Goal: Check status

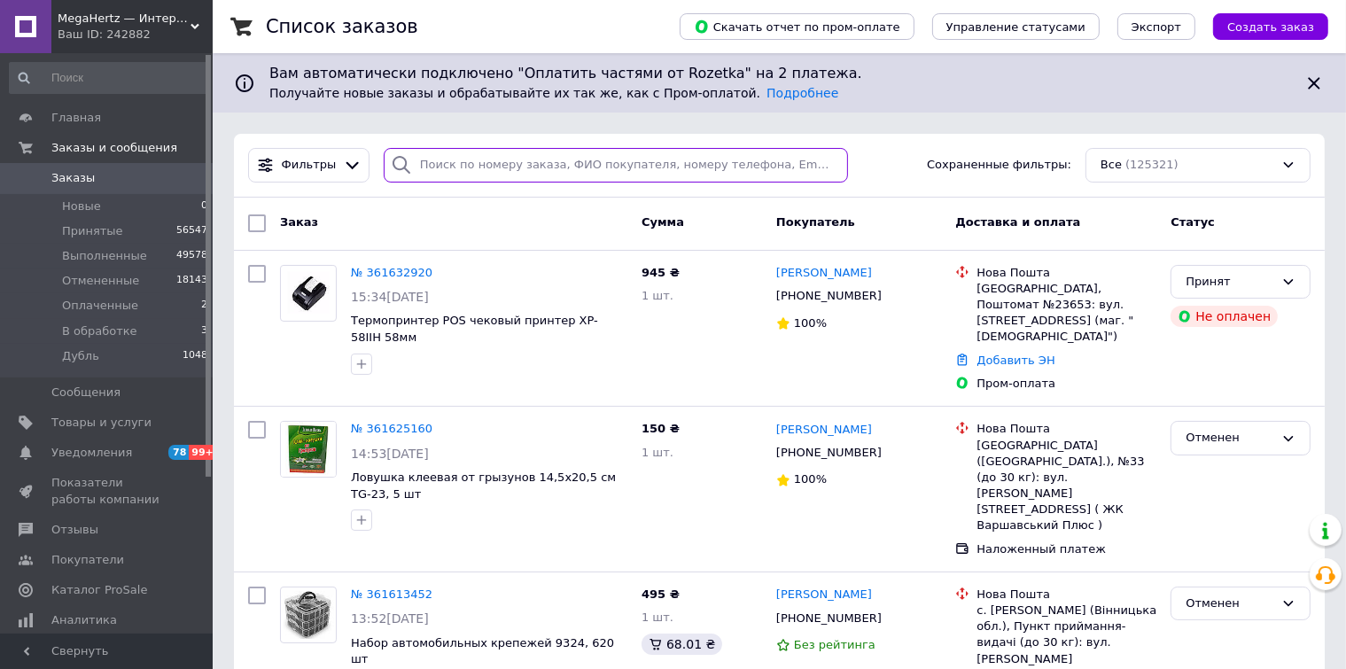
click at [442, 168] on input "search" at bounding box center [616, 165] width 464 height 35
paste input "0930633457"
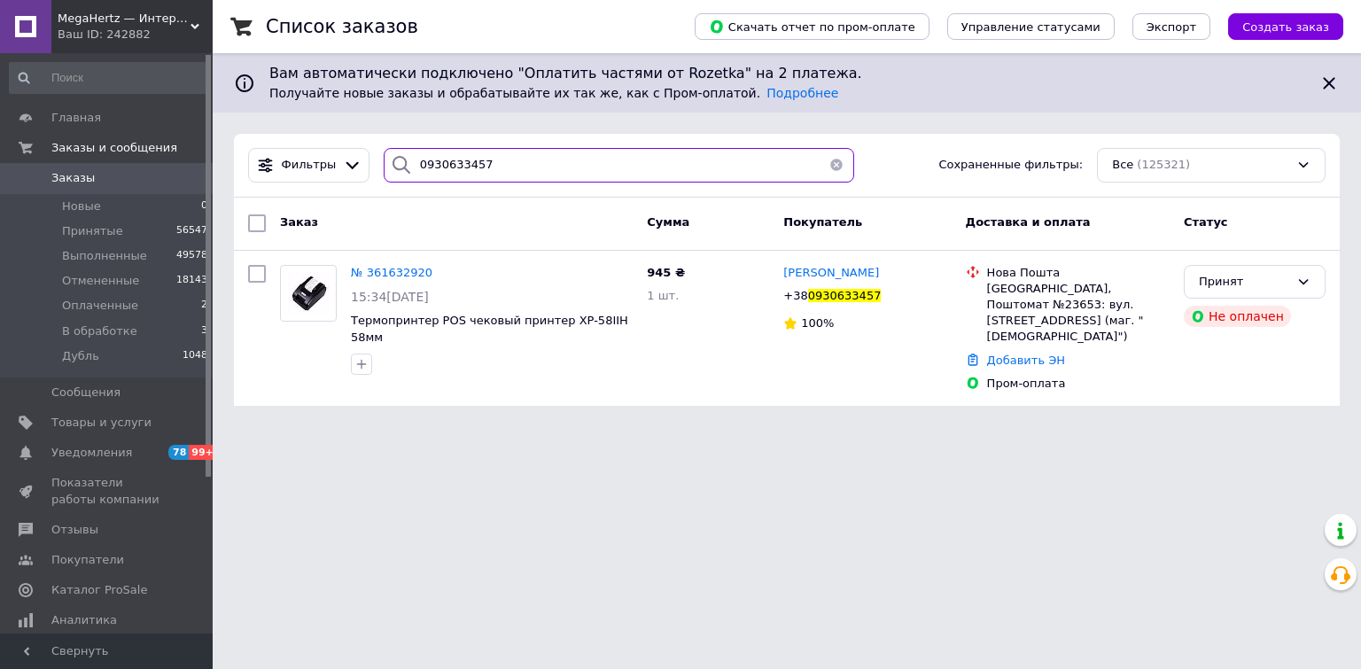
type input "0930633457"
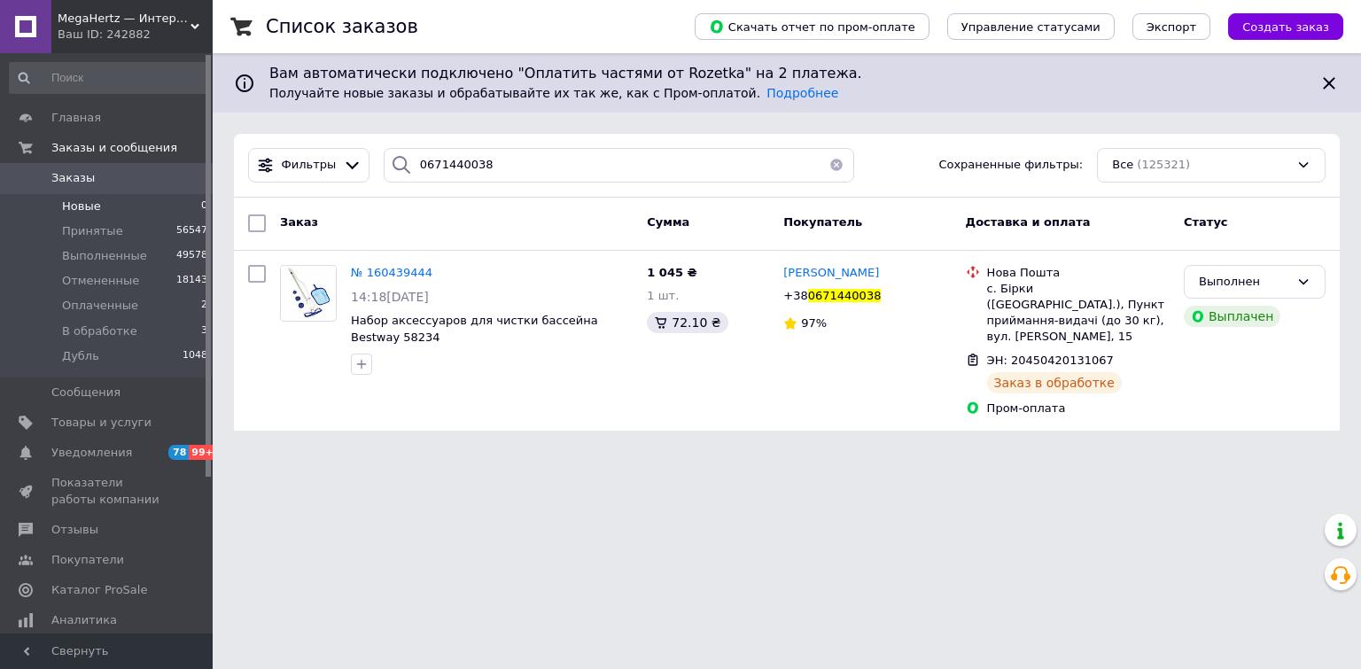
click at [87, 207] on span "Новые" at bounding box center [81, 207] width 39 height 16
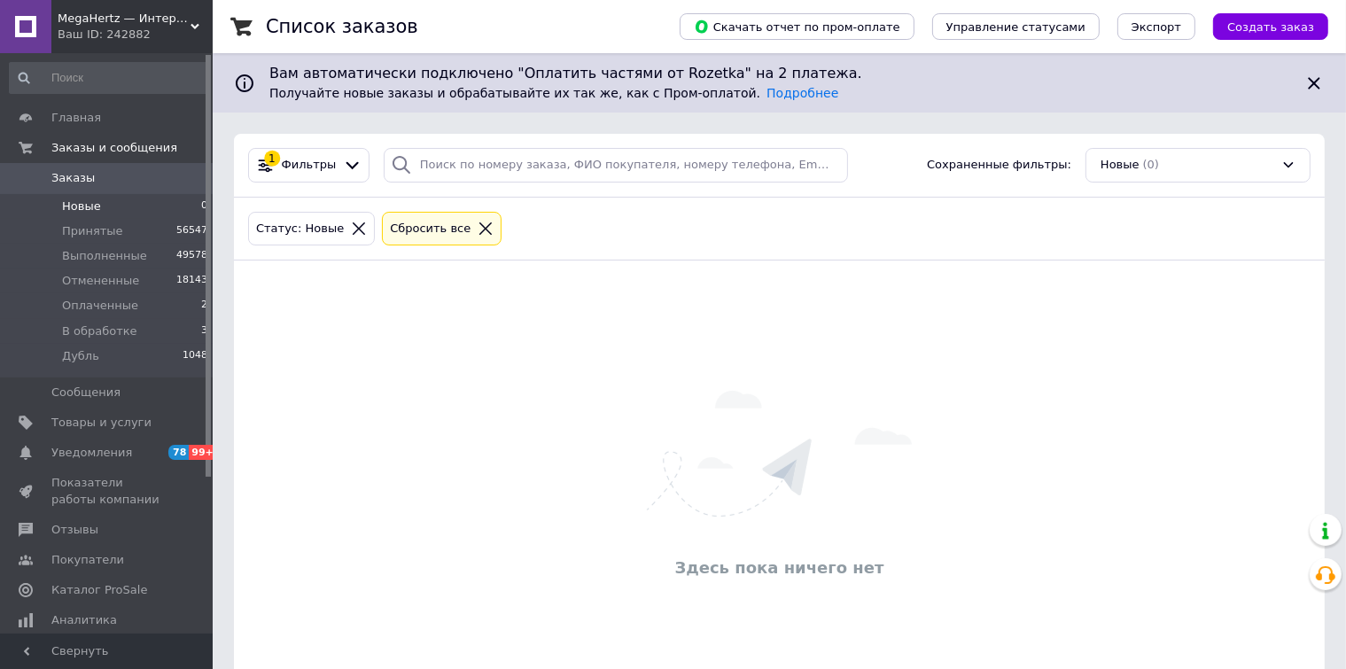
click at [479, 226] on icon at bounding box center [485, 228] width 12 height 12
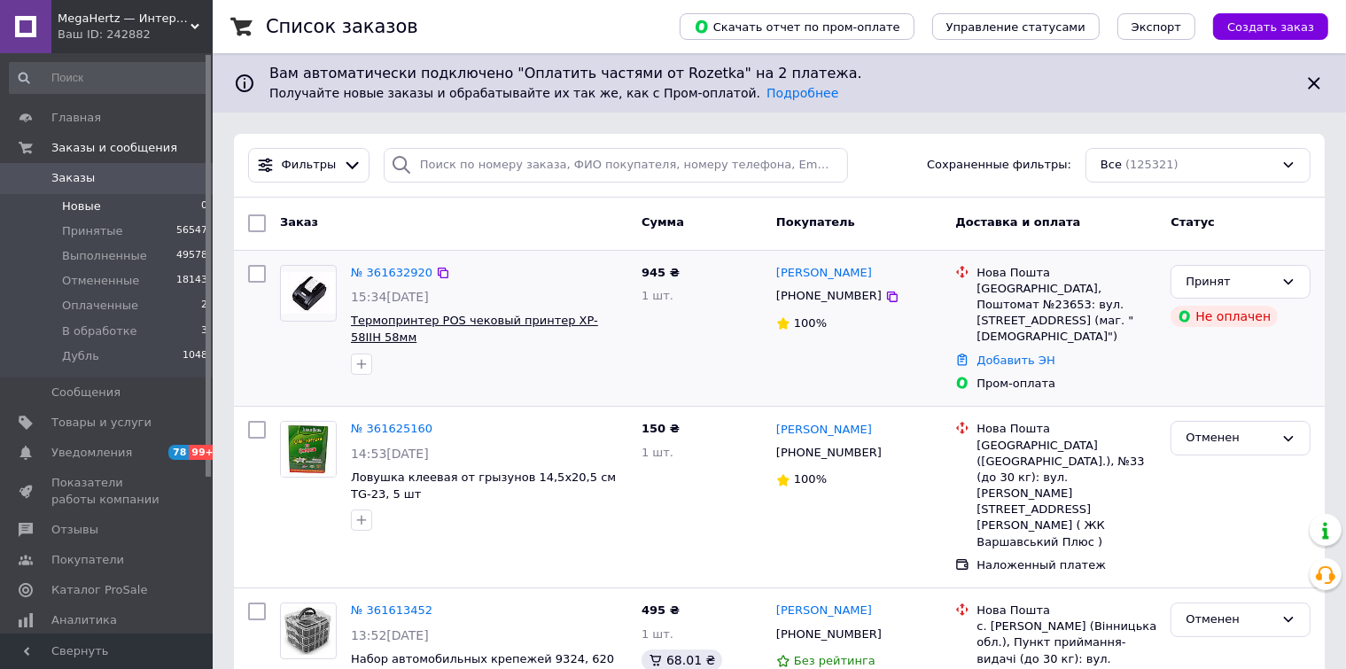
click at [451, 319] on span "Термопринтер POS чековый принтер XP-58IIH 58мм" at bounding box center [474, 329] width 247 height 30
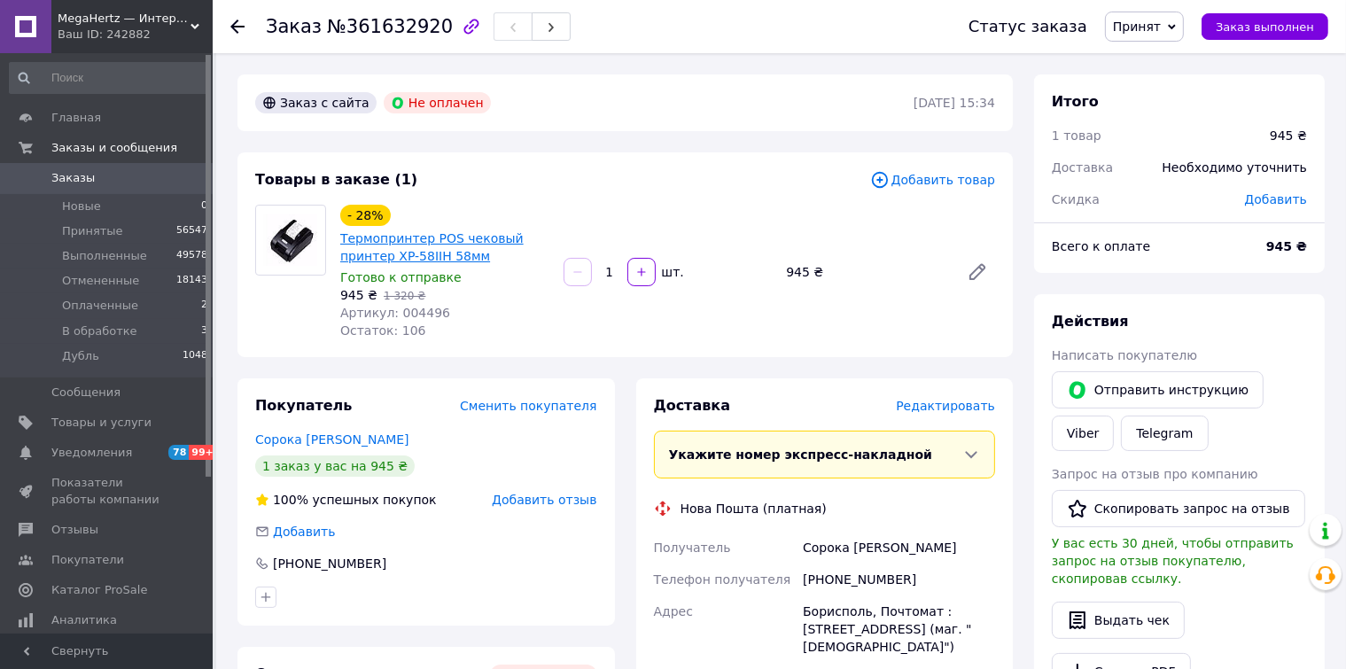
click at [448, 246] on link "Термопринтер POS чековый принтер XP-58IIH 58мм" at bounding box center [431, 247] width 183 height 32
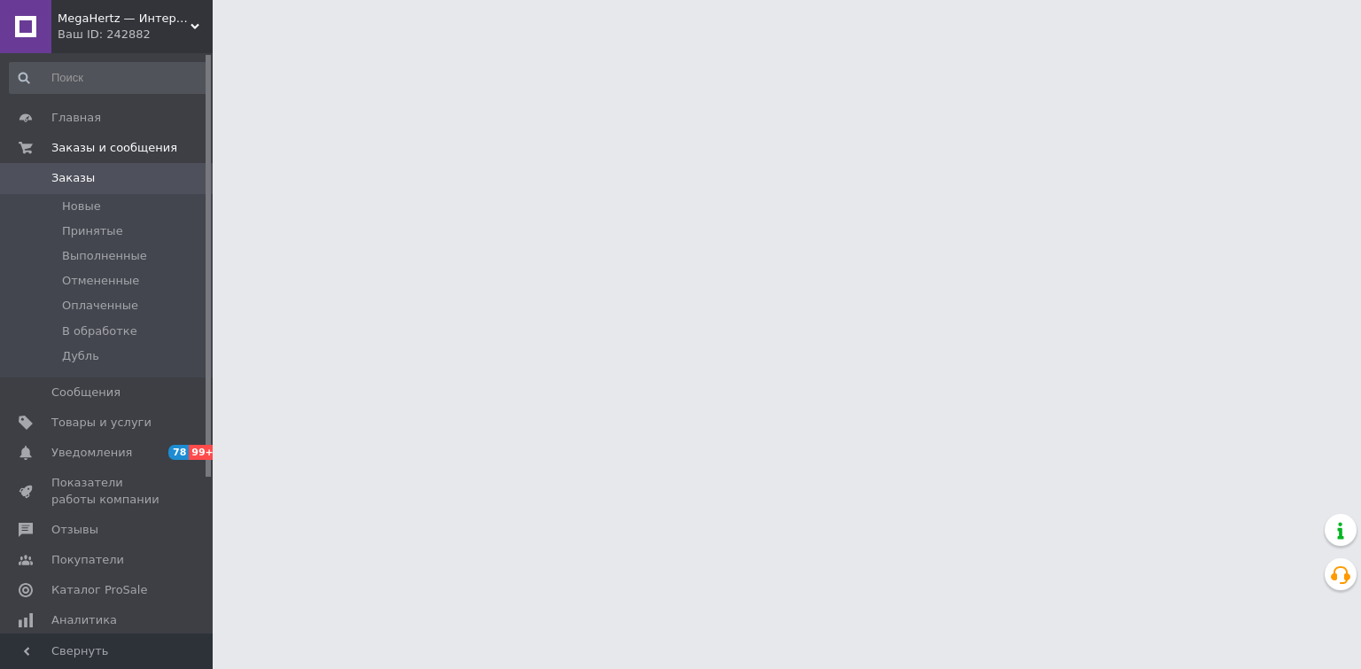
click at [112, 24] on span "MegaHertz — Интернет магазин электроники" at bounding box center [124, 19] width 133 height 16
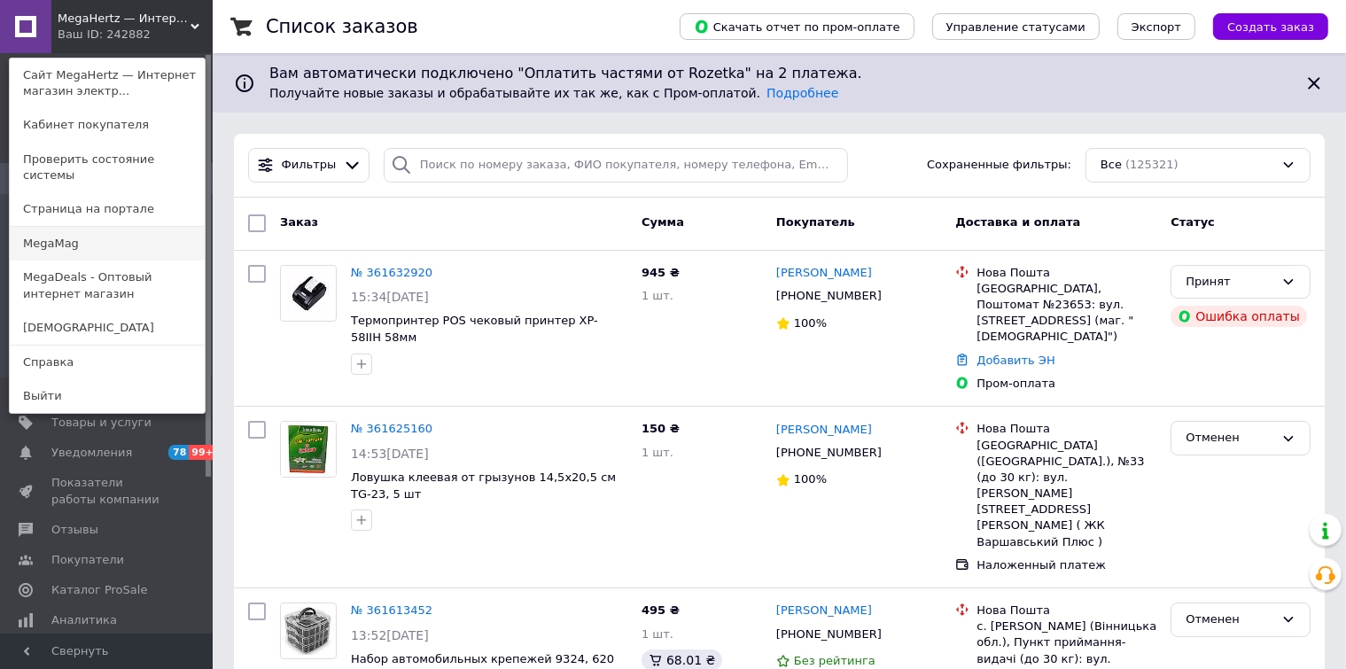
click at [66, 227] on link "MegaMag" at bounding box center [107, 244] width 195 height 34
